Goal: Book appointment/travel/reservation

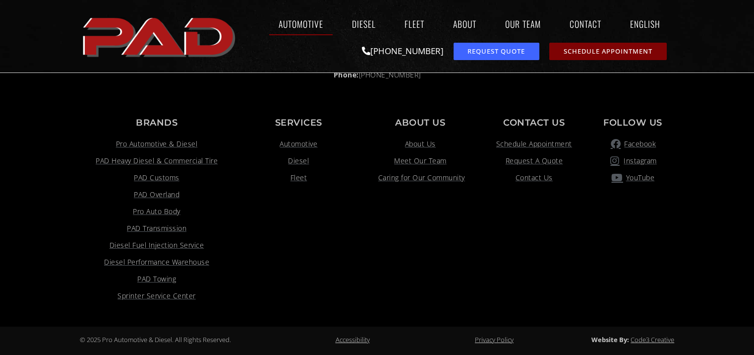
scroll to position [2588, 0]
click at [455, 65] on div "Automotive Diesel Fleet About Our Team Contact English Español Automotive Diese…" at bounding box center [458, 36] width 434 height 58
click at [551, 35] on link "Our Team" at bounding box center [523, 23] width 55 height 23
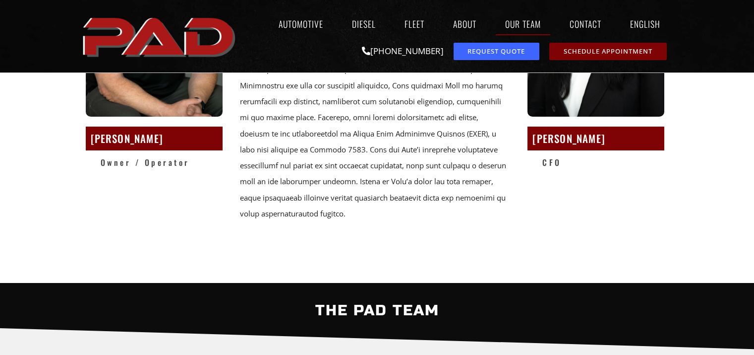
scroll to position [282, 0]
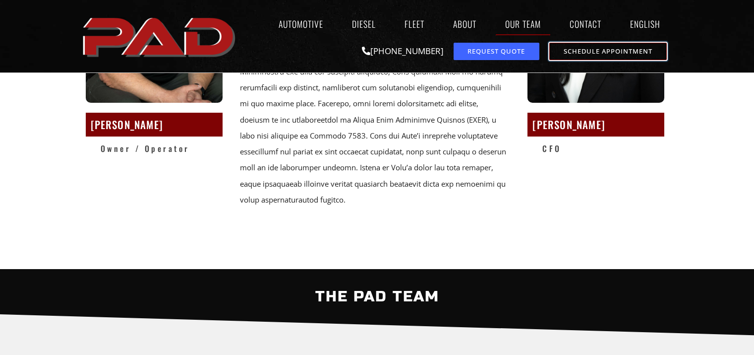
click at [608, 60] on link "Schedule Appointment" at bounding box center [609, 51] width 118 height 17
